Goal: Transaction & Acquisition: Obtain resource

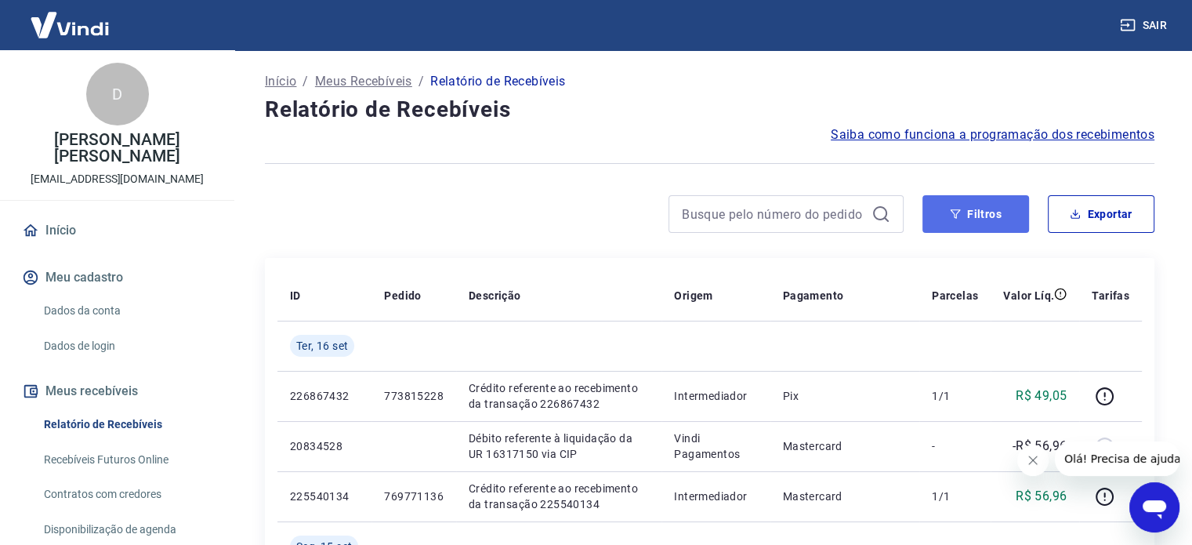
click at [839, 225] on button "Filtros" at bounding box center [975, 214] width 107 height 38
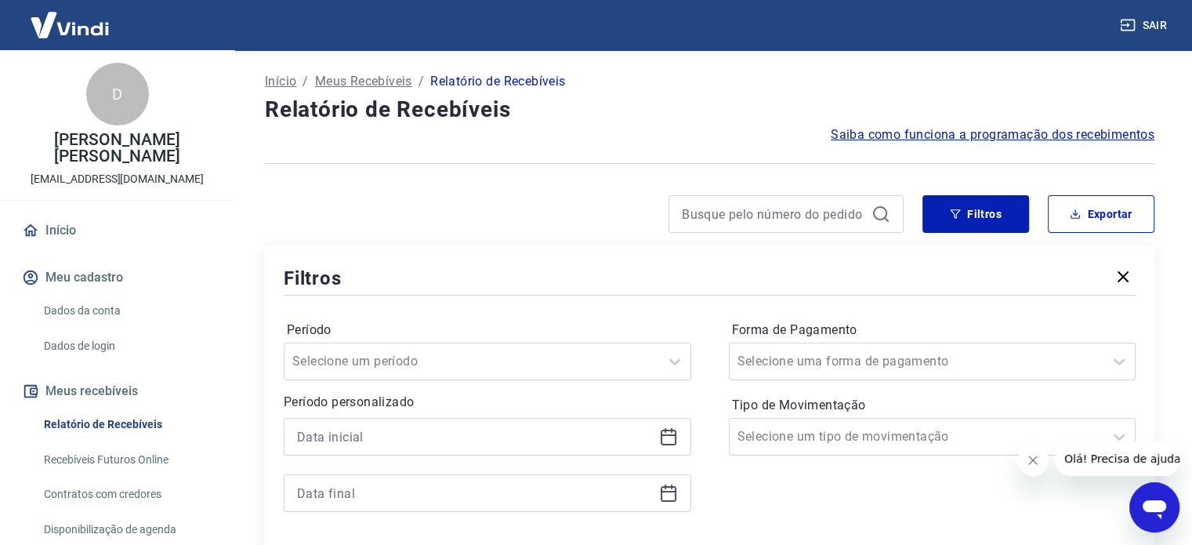
click at [426, 450] on div at bounding box center [487, 437] width 407 height 38
click at [505, 418] on div at bounding box center [487, 437] width 407 height 38
click at [675, 440] on icon at bounding box center [669, 437] width 16 height 16
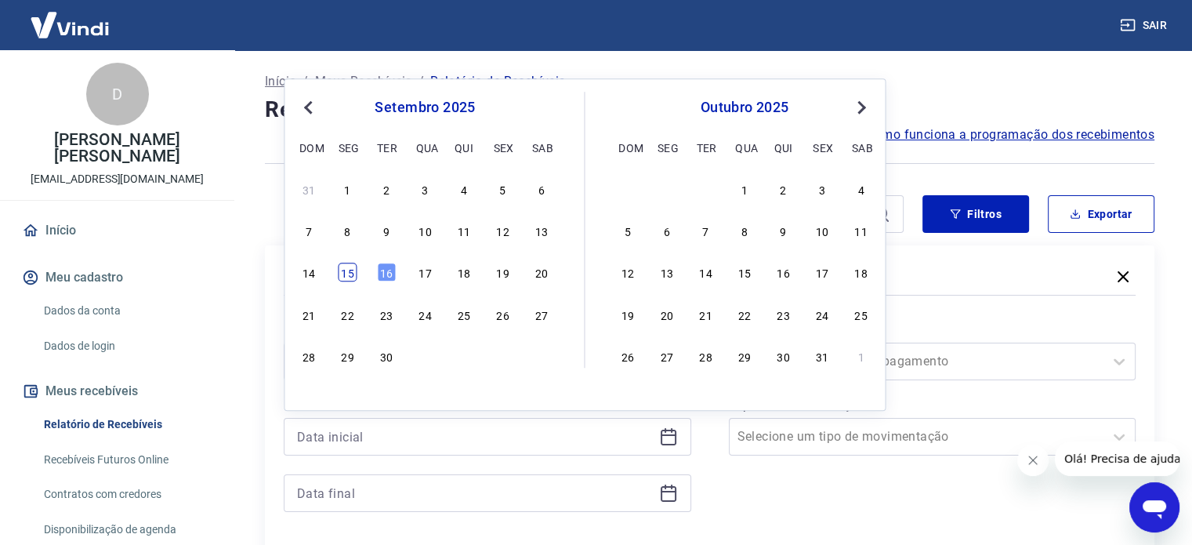
click at [349, 279] on div "15" at bounding box center [347, 272] width 19 height 19
type input "[DATE]"
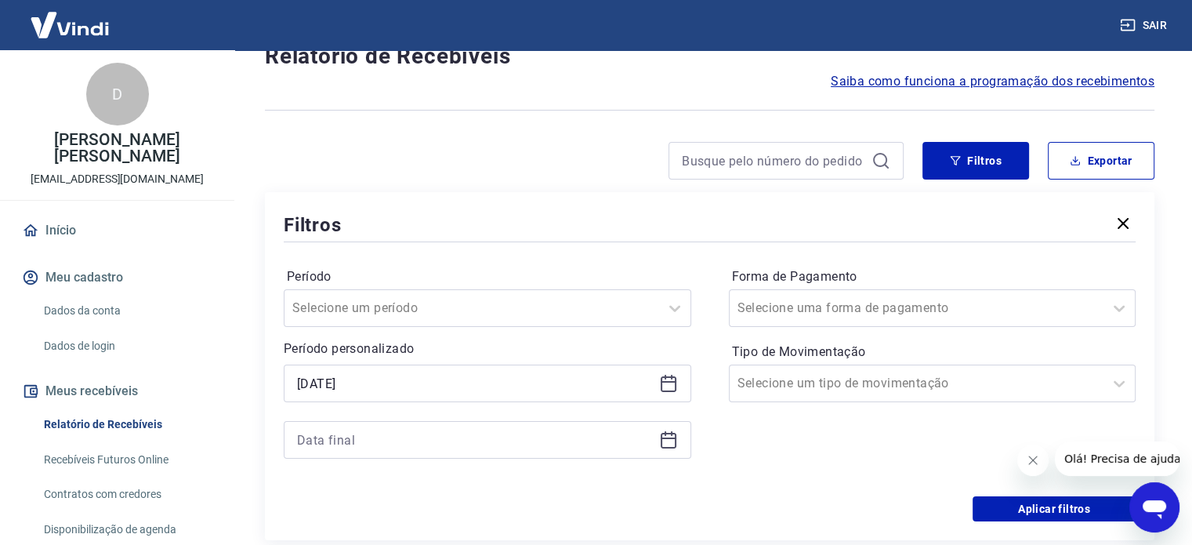
scroll to position [157, 0]
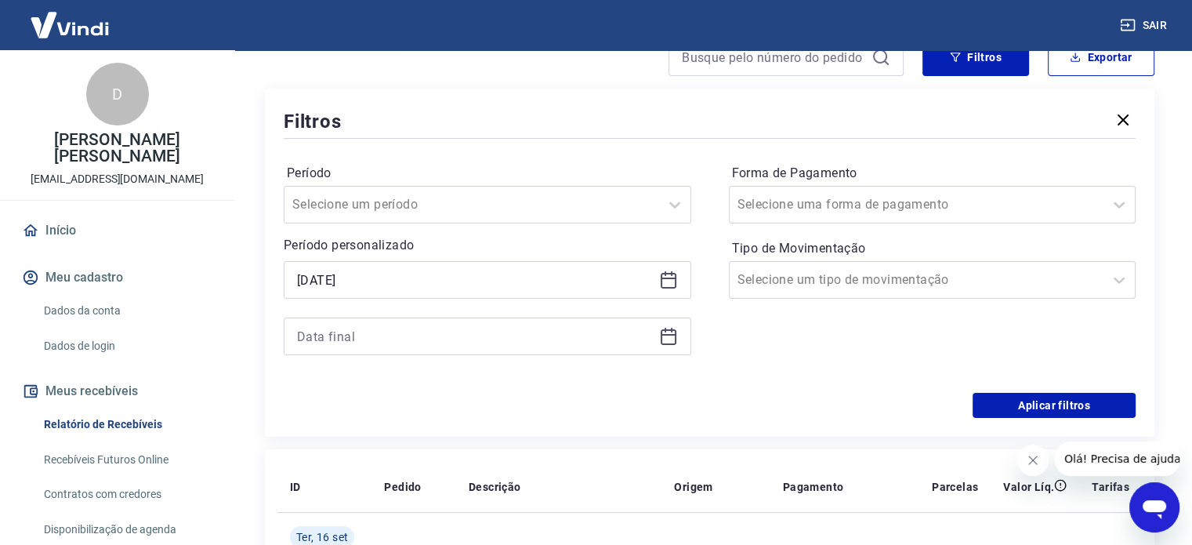
click at [671, 330] on icon at bounding box center [672, 330] width 2 height 5
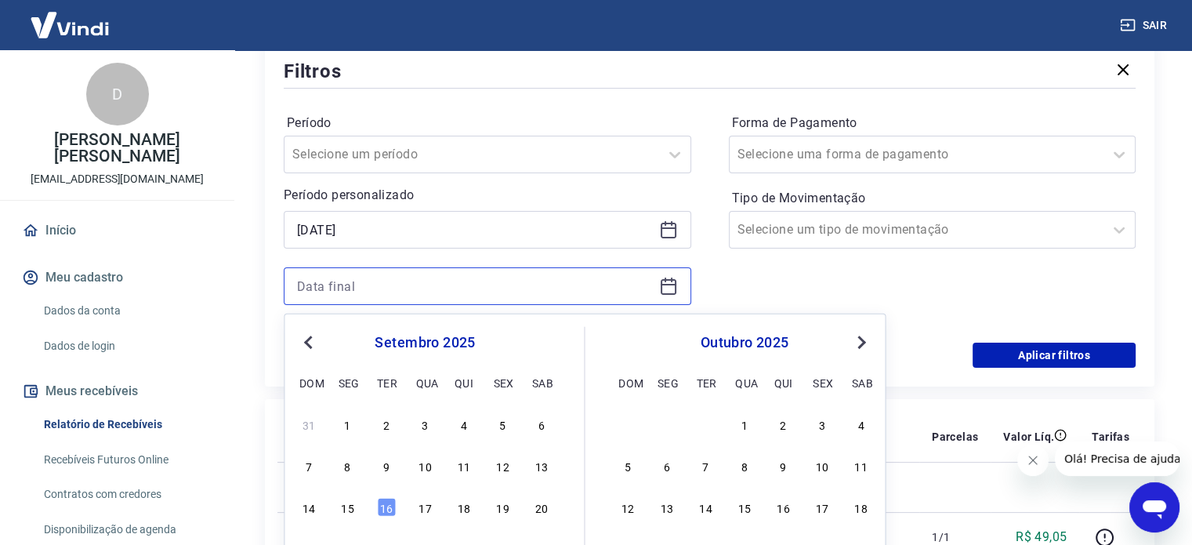
scroll to position [235, 0]
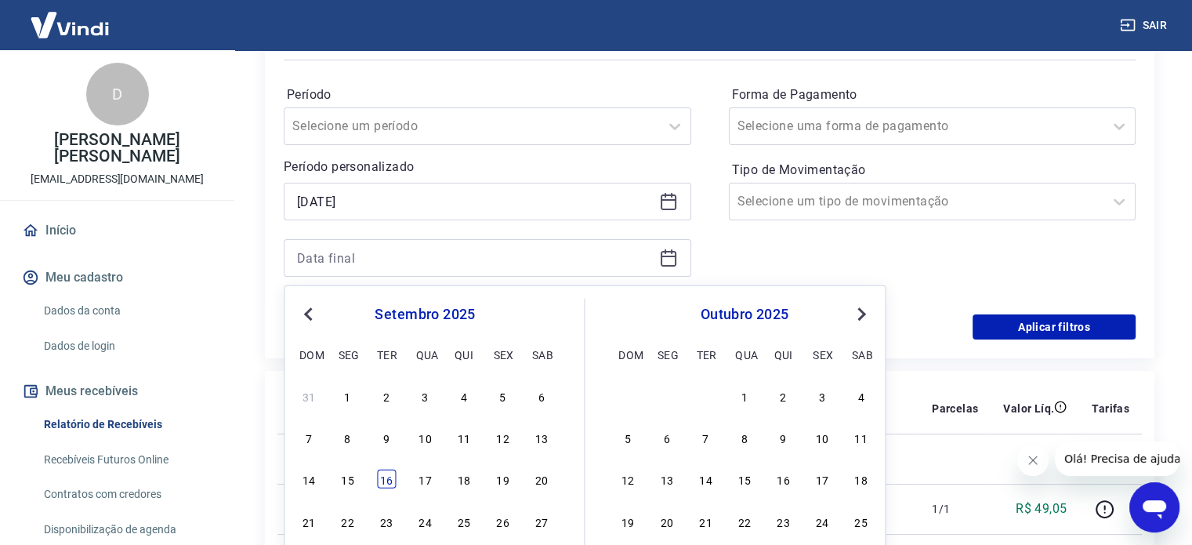
click at [390, 477] on div "16" at bounding box center [386, 478] width 19 height 19
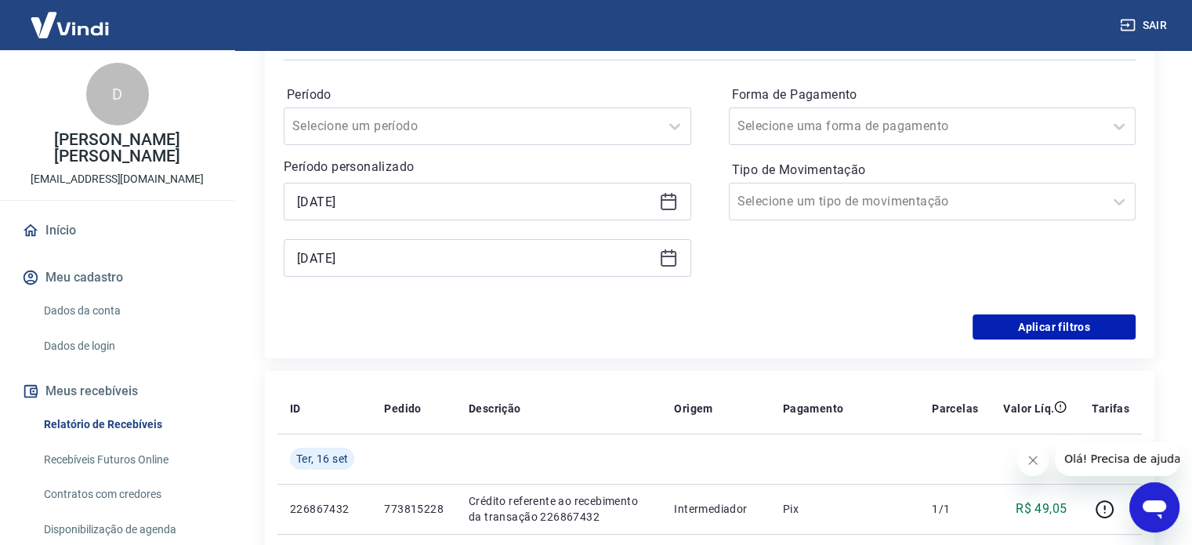
type input "[DATE]"
click at [390, 477] on td at bounding box center [413, 458] width 85 height 50
click at [839, 331] on button "Aplicar filtros" at bounding box center [1053, 326] width 163 height 25
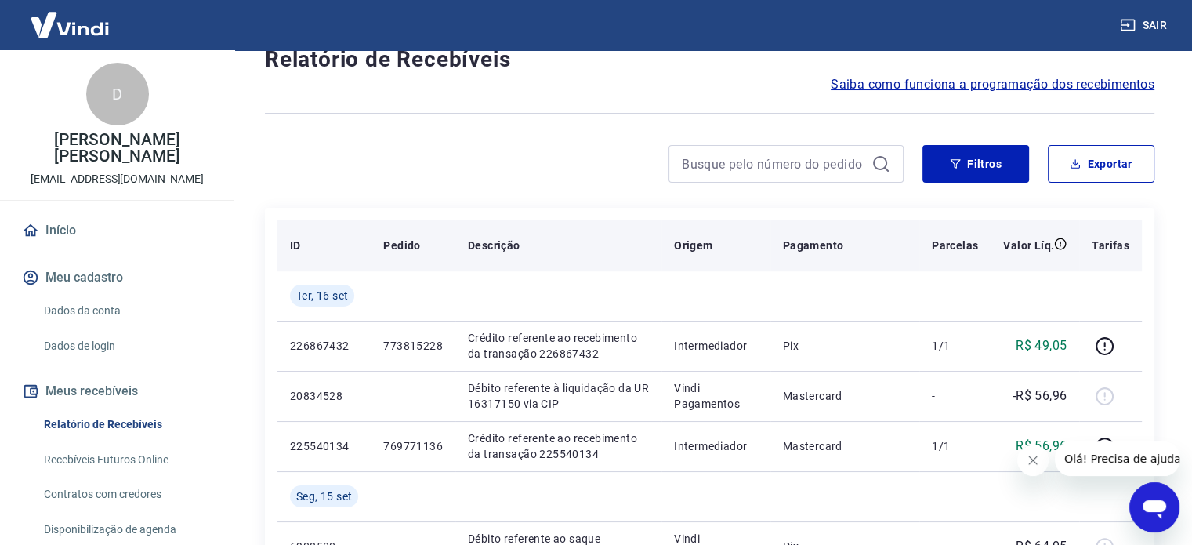
scroll to position [78, 0]
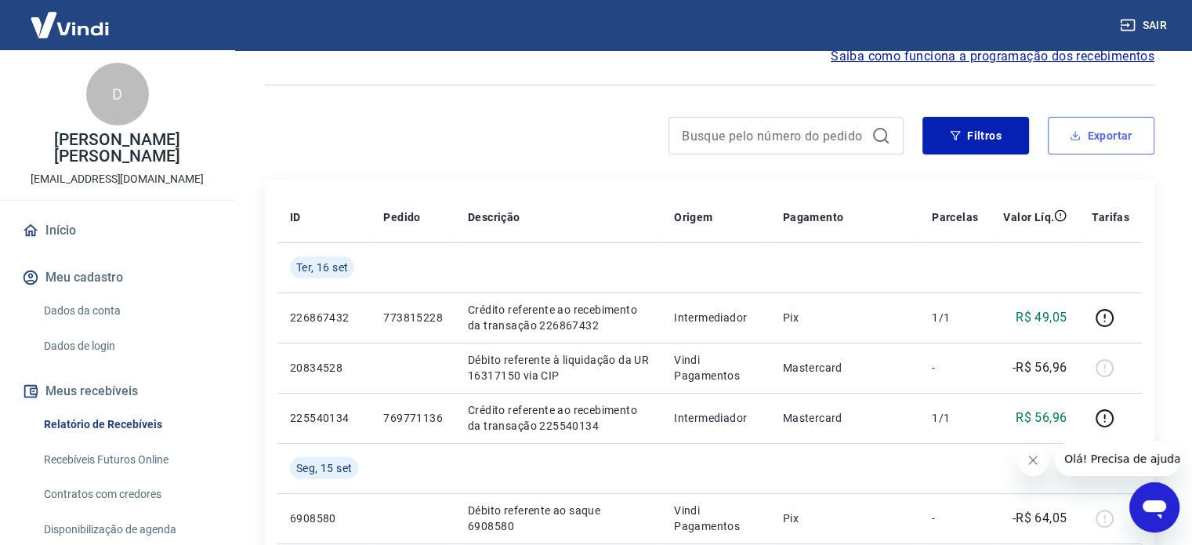
click at [839, 134] on button "Exportar" at bounding box center [1101, 136] width 107 height 38
type input "[DATE]"
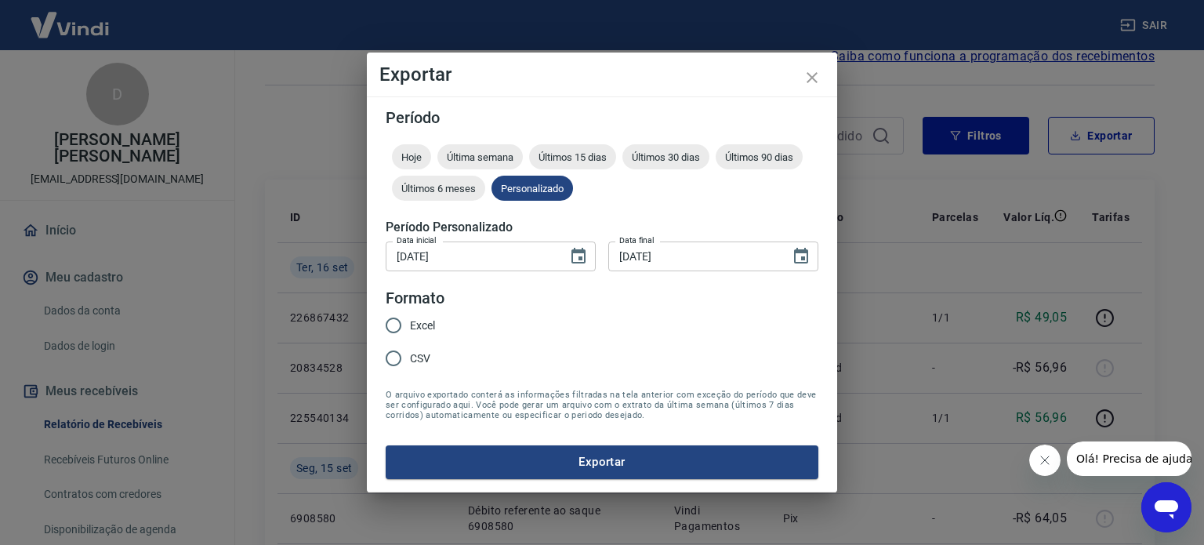
drag, startPoint x: 418, startPoint y: 321, endPoint x: 480, endPoint y: 404, distance: 103.0
click at [415, 323] on span "Excel" at bounding box center [422, 325] width 25 height 16
click at [410, 323] on input "Excel" at bounding box center [393, 325] width 33 height 33
radio input "true"
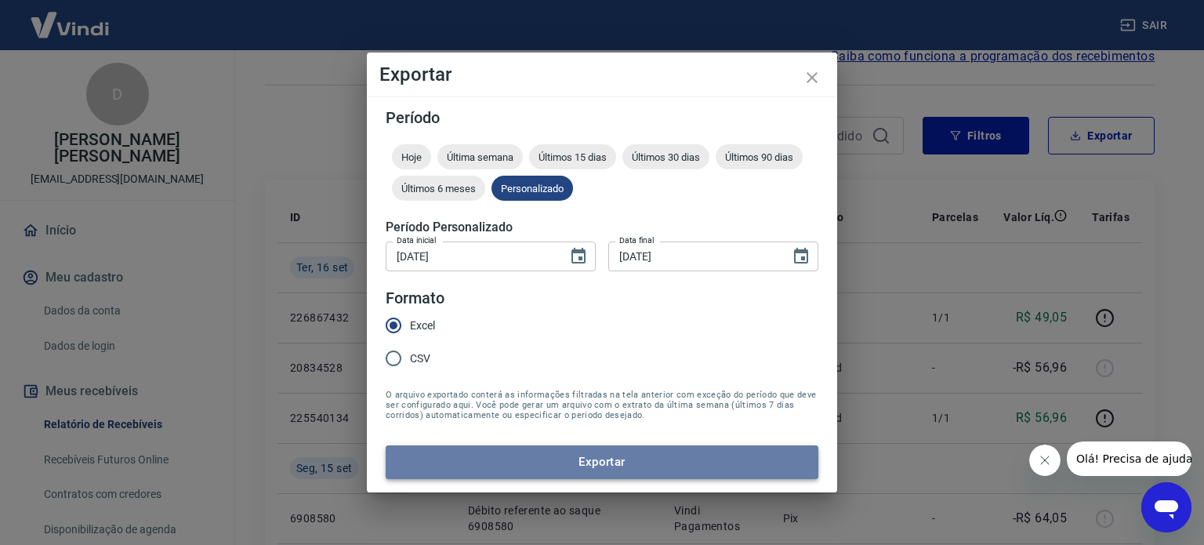
click at [469, 461] on button "Exportar" at bounding box center [601, 461] width 433 height 33
